Goal: Information Seeking & Learning: Compare options

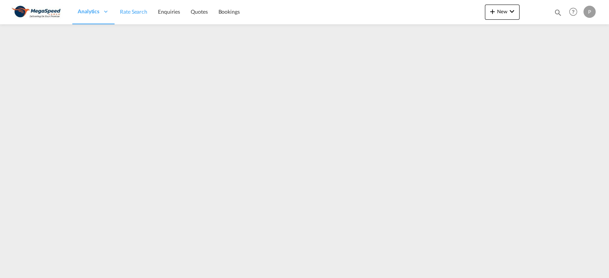
click at [142, 3] on link "Rate Search" at bounding box center [134, 12] width 38 height 25
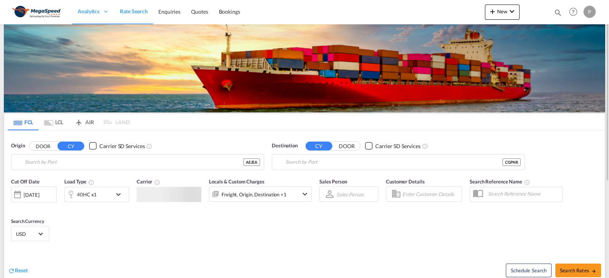
type input "[GEOGRAPHIC_DATA], [GEOGRAPHIC_DATA]"
type input "Pointe Noire, CGPNR"
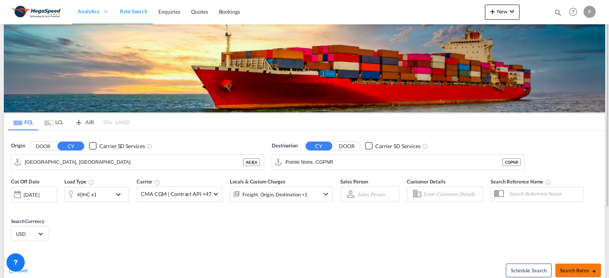
click at [565, 265] on button "Search Rates" at bounding box center [578, 271] width 46 height 14
type input "AEJEA to CGPNR / [DATE]"
